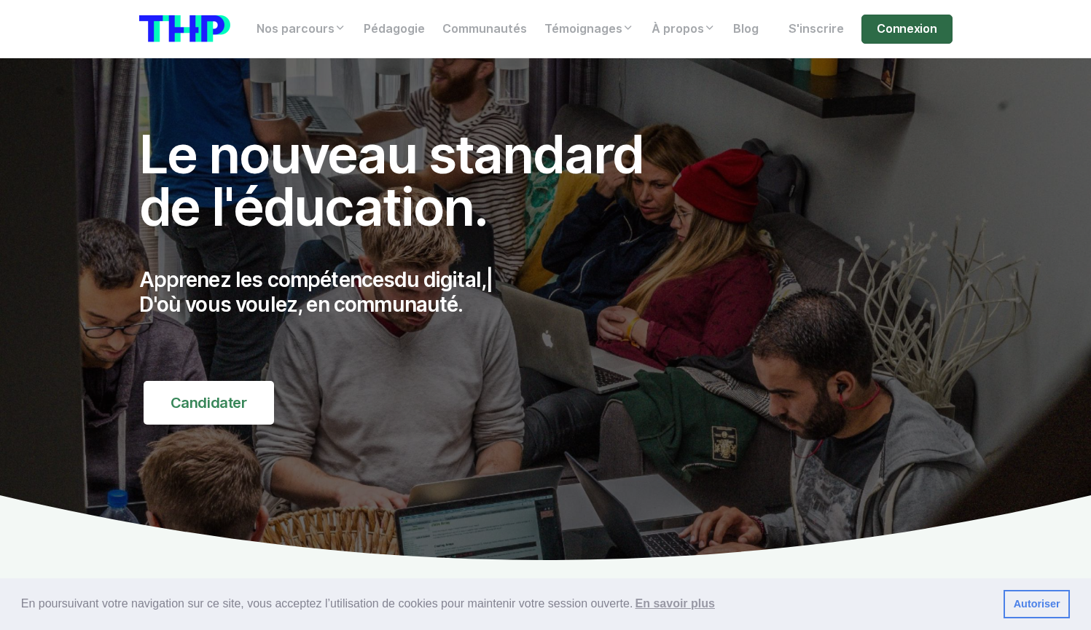
click at [906, 31] on link "Connexion" at bounding box center [906, 29] width 90 height 29
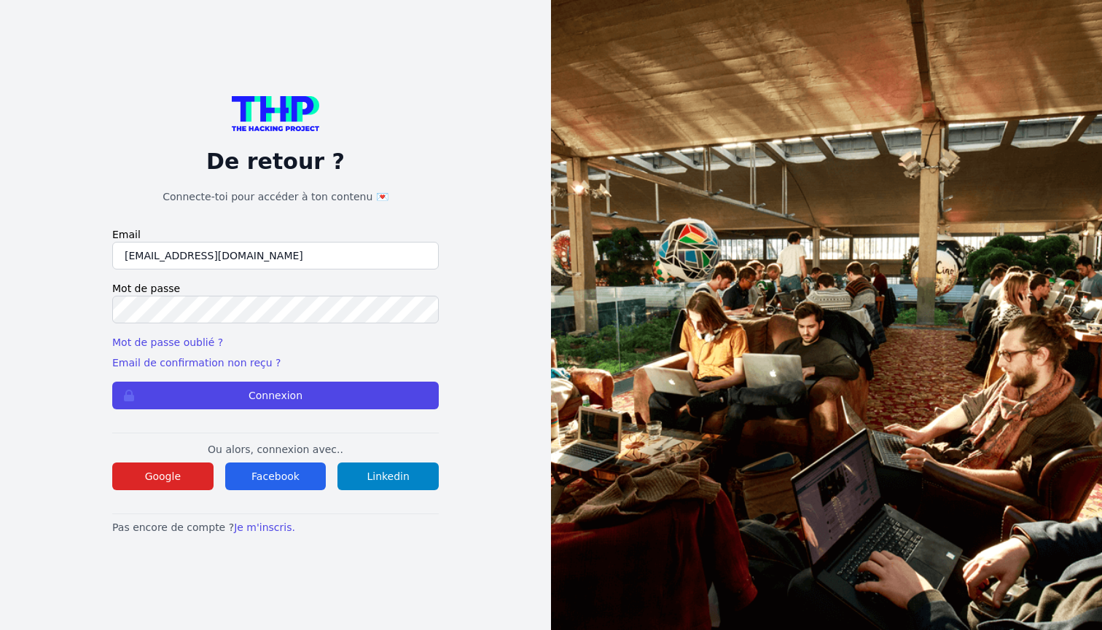
type input "yanispsn76@hotmail.com"
click at [275, 395] on button "Connexion" at bounding box center [275, 396] width 326 height 28
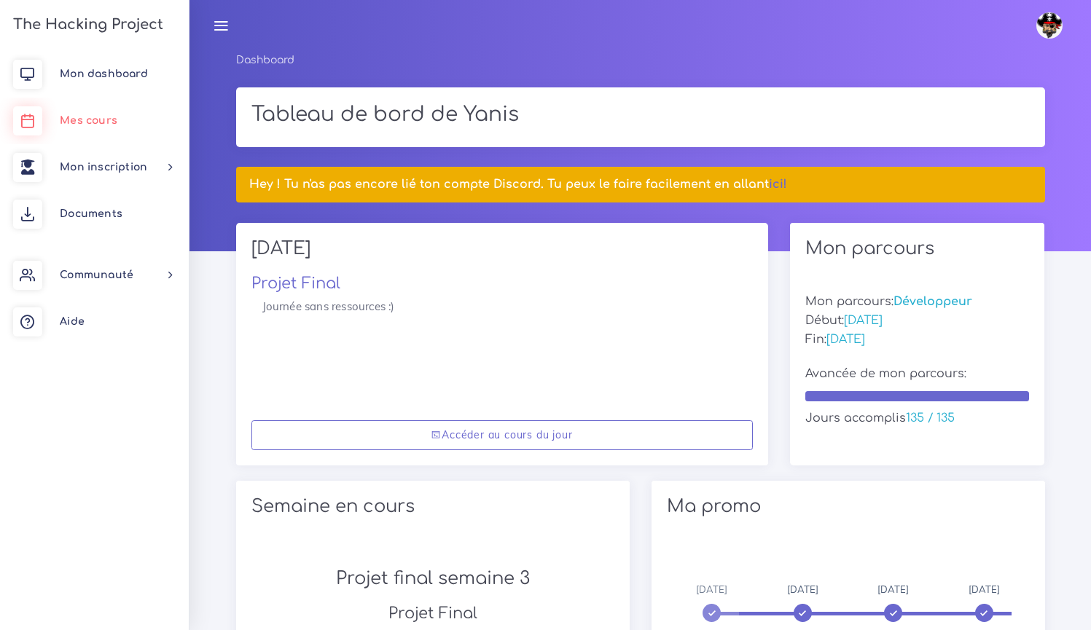
click at [98, 122] on span "Mes cours" at bounding box center [89, 120] width 58 height 11
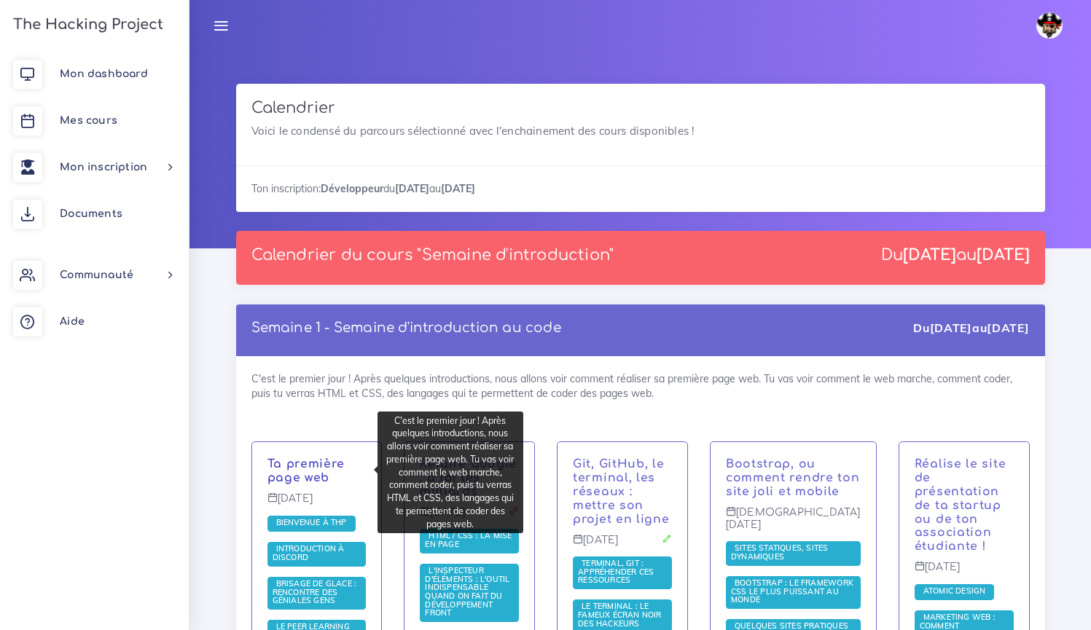
scroll to position [294, 0]
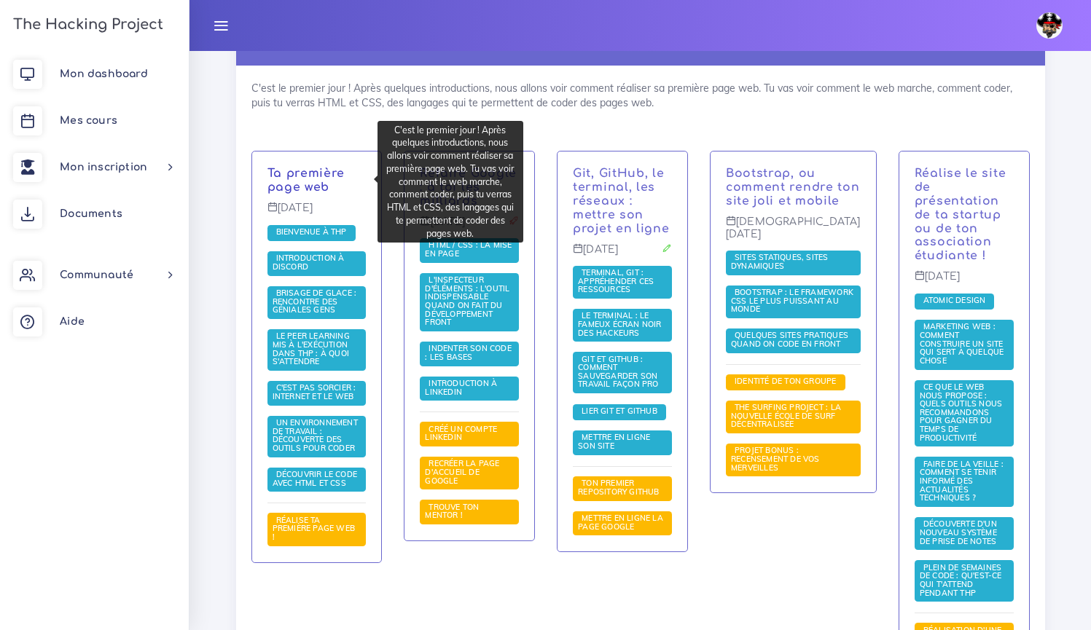
click at [316, 182] on link "Ta première page web" at bounding box center [306, 180] width 78 height 27
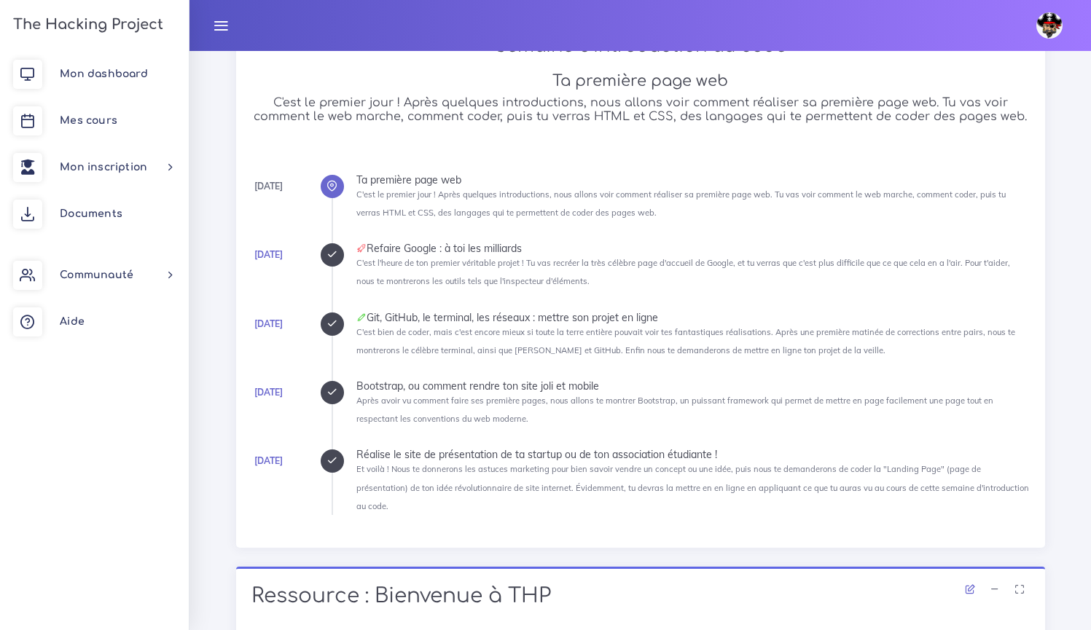
scroll to position [592, 0]
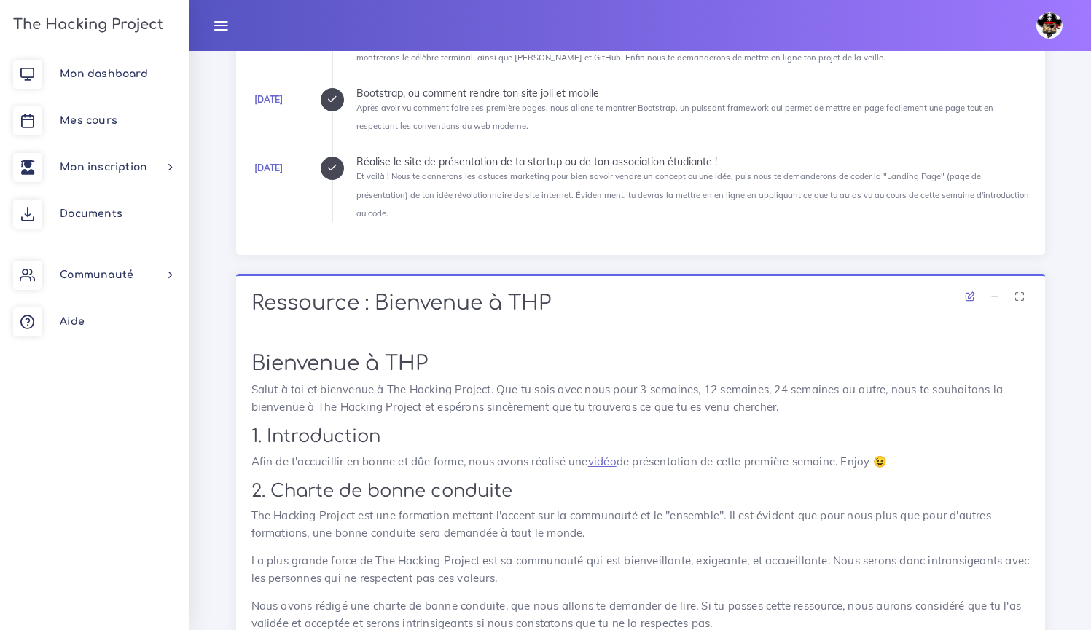
click at [332, 168] on icon at bounding box center [331, 167] width 11 height 11
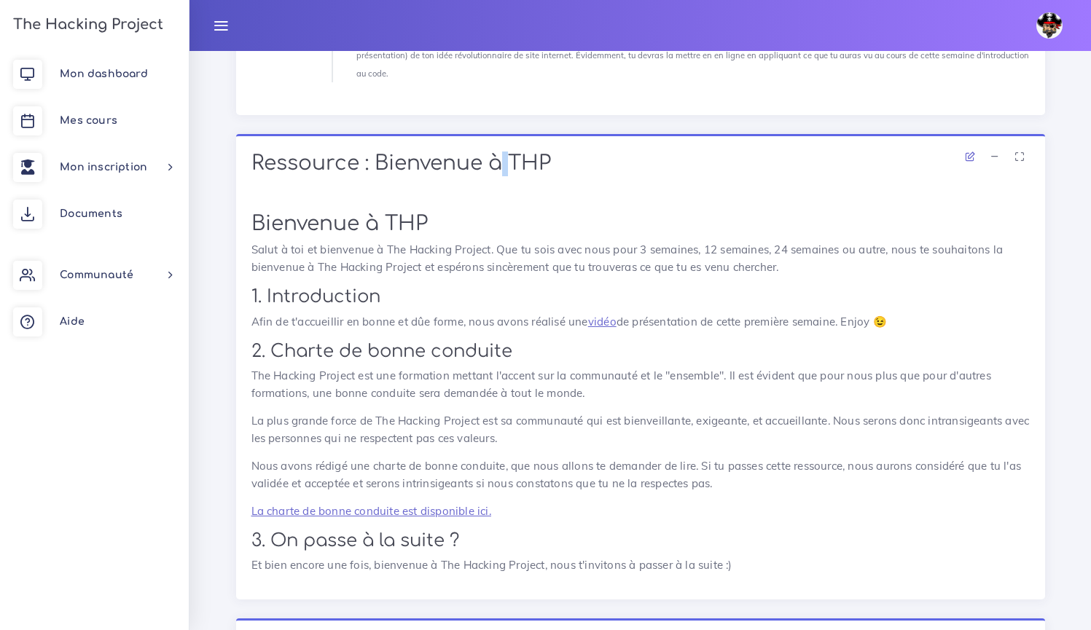
scroll to position [734, 0]
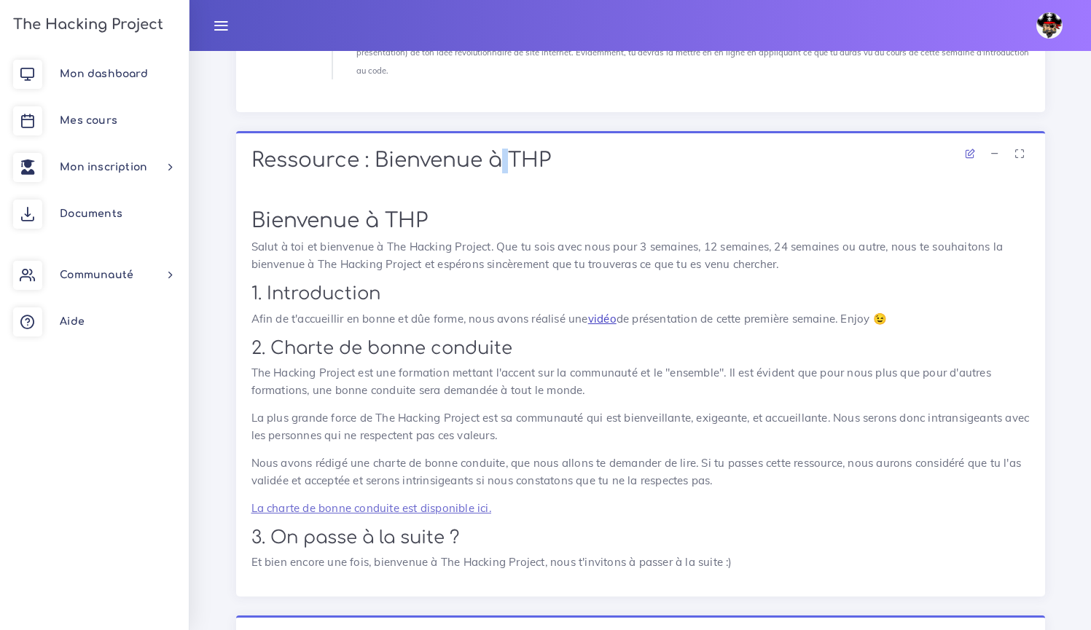
click at [605, 312] on link "vidéo" at bounding box center [602, 319] width 28 height 14
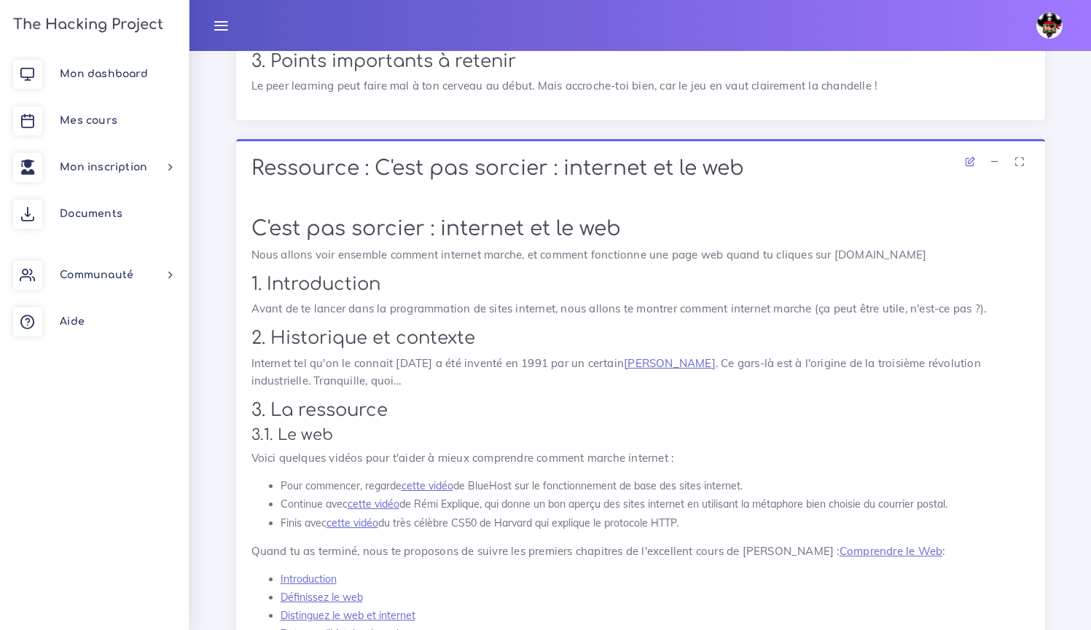
scroll to position [6711, 0]
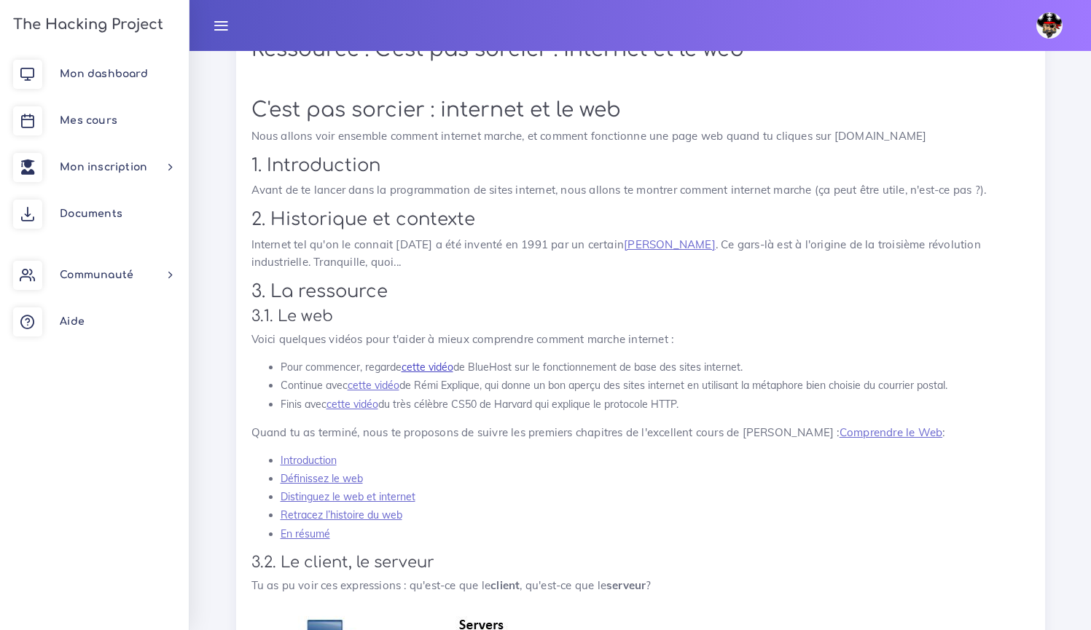
click at [425, 363] on link "cette vidéo" at bounding box center [427, 367] width 52 height 13
click at [389, 380] on link "cette vidéo" at bounding box center [374, 385] width 52 height 13
click at [445, 362] on link "cette vidéo" at bounding box center [427, 367] width 52 height 13
click at [382, 379] on link "cette vidéo" at bounding box center [374, 385] width 52 height 13
